Goal: Information Seeking & Learning: Find contact information

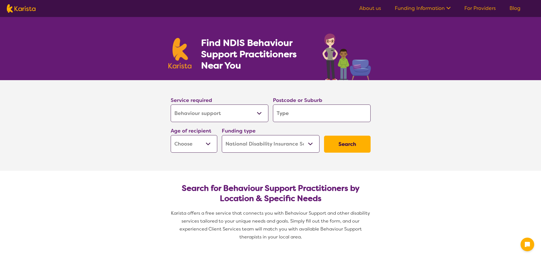
select select "Behaviour support"
select select "NDIS"
select select "Behaviour support"
select select "NDIS"
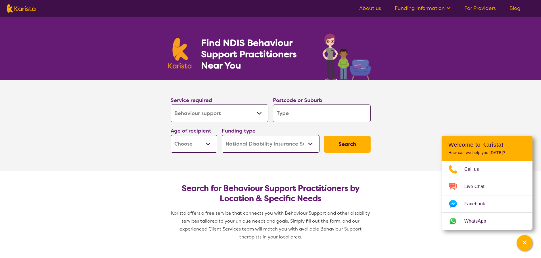
click at [312, 113] on input "search" at bounding box center [322, 114] width 98 height 18
type input "2"
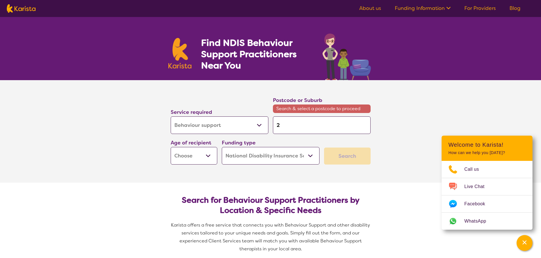
type input "25"
type input "252"
type input "2525"
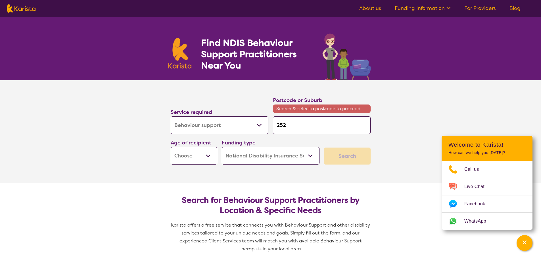
type input "2525"
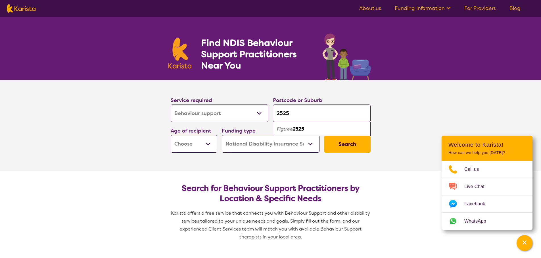
type input "252"
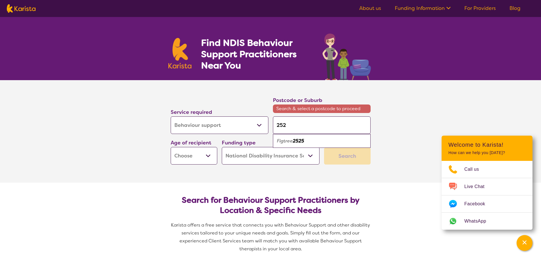
type input "2528"
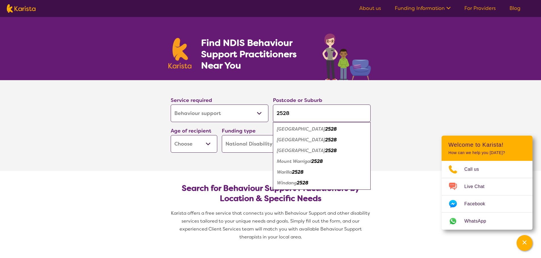
type input "2528"
click at [289, 130] on em "[GEOGRAPHIC_DATA]" at bounding box center [301, 129] width 48 height 6
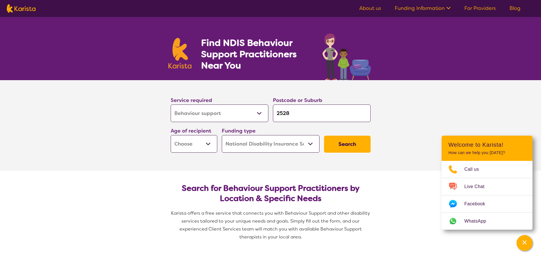
click at [192, 143] on select "Early Childhood - 0 to 9 Child - 10 to 11 Adolescent - 12 to 17 Adult - 18 to 6…" at bounding box center [194, 144] width 47 height 18
select select "CH"
click at [171, 135] on select "Early Childhood - 0 to 9 Child - 10 to 11 Adolescent - 12 to 17 Adult - 18 to 6…" at bounding box center [194, 144] width 47 height 18
select select "CH"
click at [335, 146] on button "Search" at bounding box center [347, 144] width 47 height 17
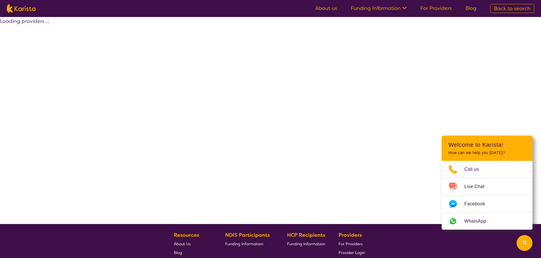
select select "by_score"
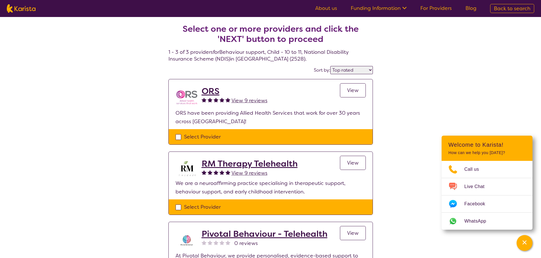
click at [214, 91] on h2 "ORS" at bounding box center [234, 91] width 66 height 10
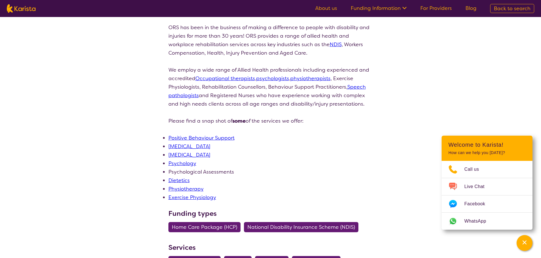
scroll to position [227, 0]
